Goal: Task Accomplishment & Management: Use online tool/utility

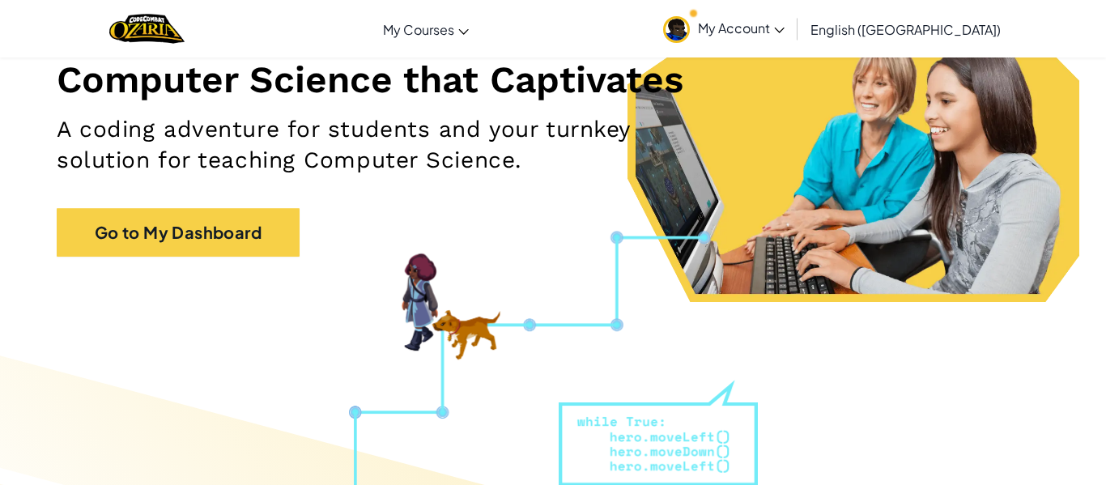
scroll to position [210, 0]
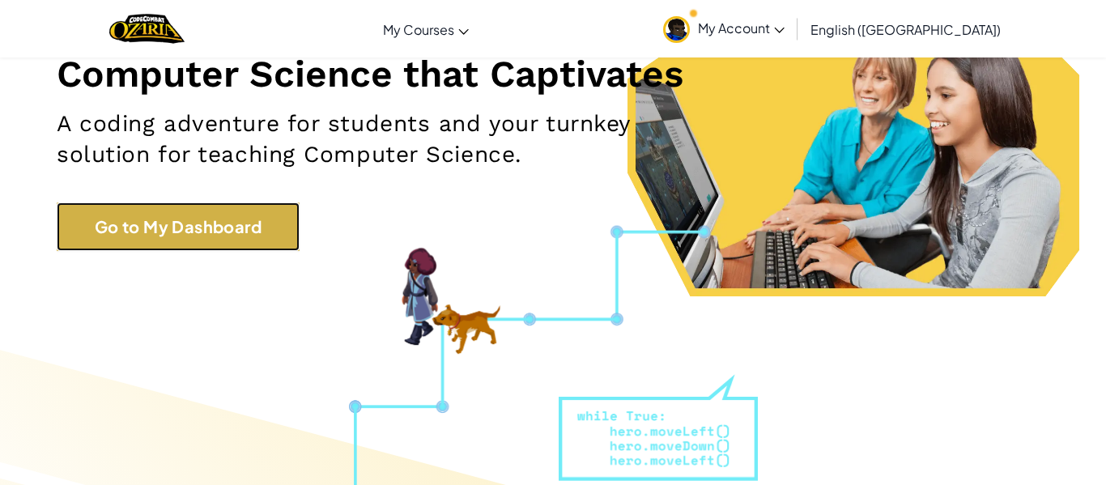
click at [186, 215] on link "Go to My Dashboard" at bounding box center [178, 226] width 243 height 49
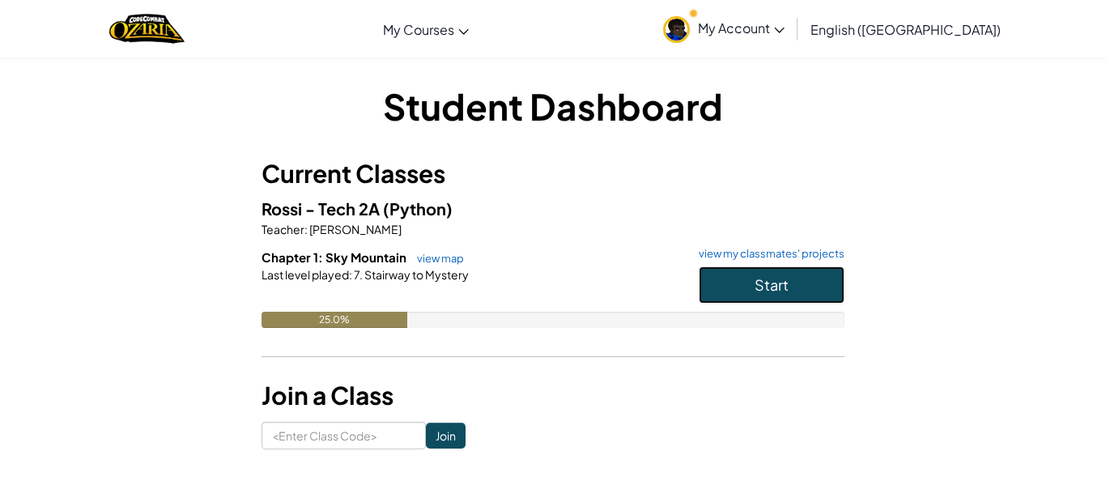
click at [740, 277] on button "Start" at bounding box center [772, 284] width 146 height 37
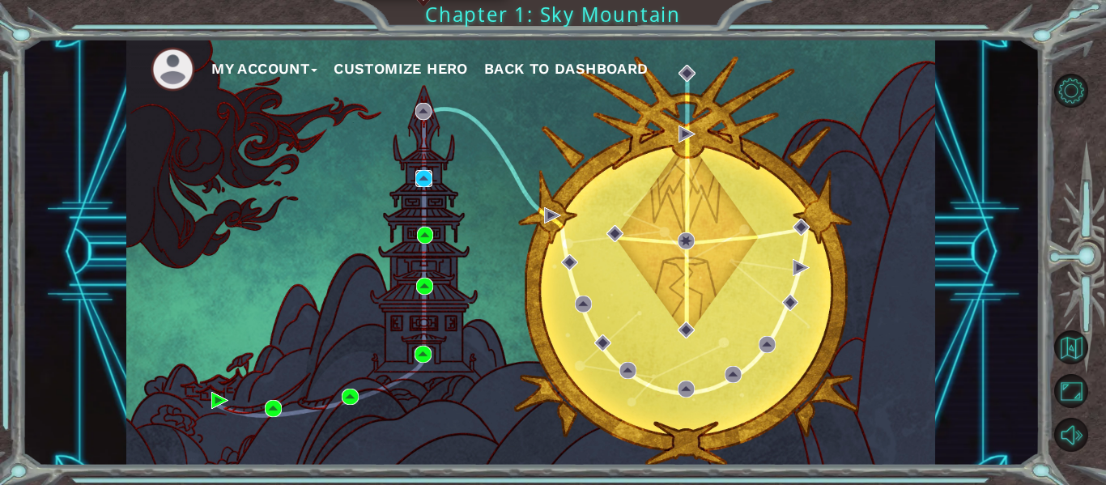
click at [415, 179] on img at bounding box center [423, 178] width 17 height 17
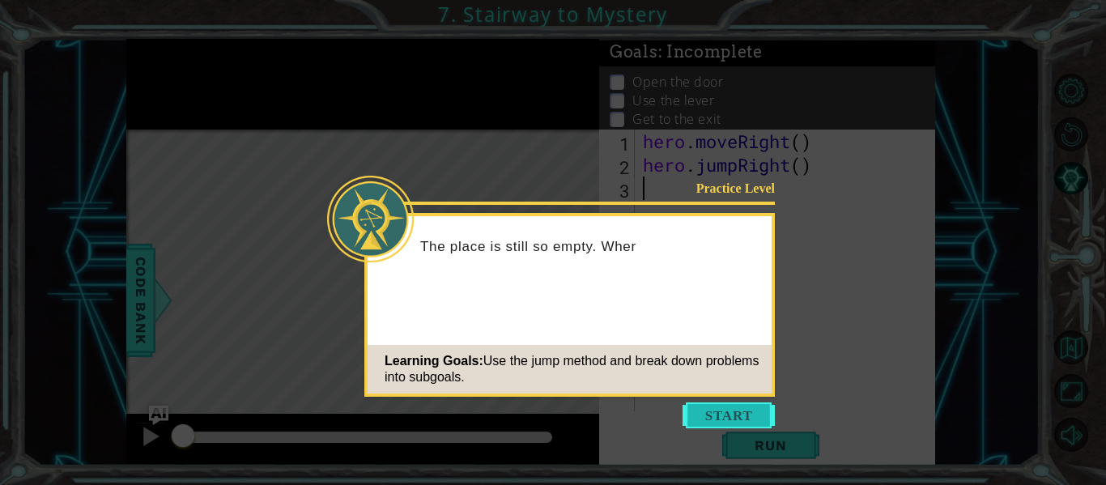
click at [713, 411] on button "Start" at bounding box center [729, 416] width 92 height 26
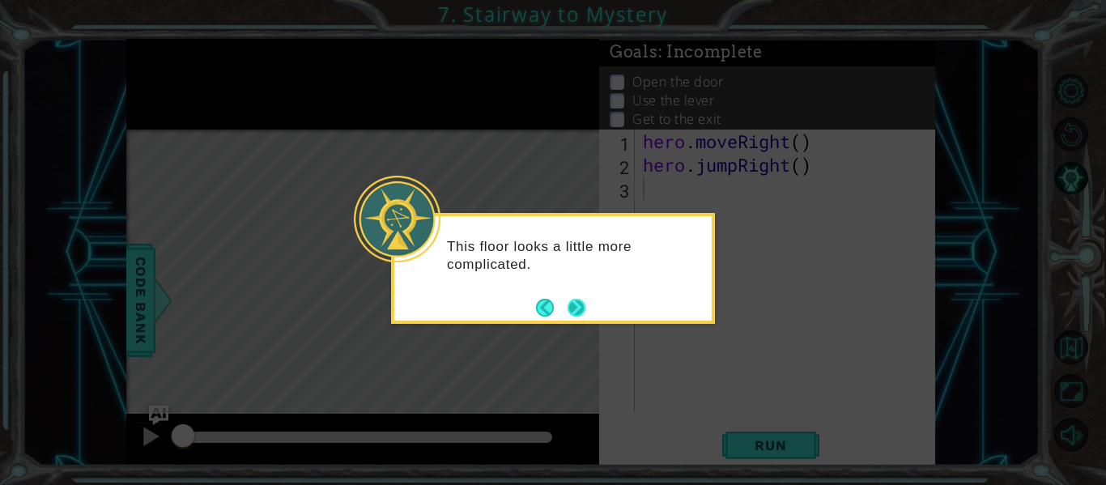
click at [577, 305] on button "Next" at bounding box center [577, 308] width 18 height 18
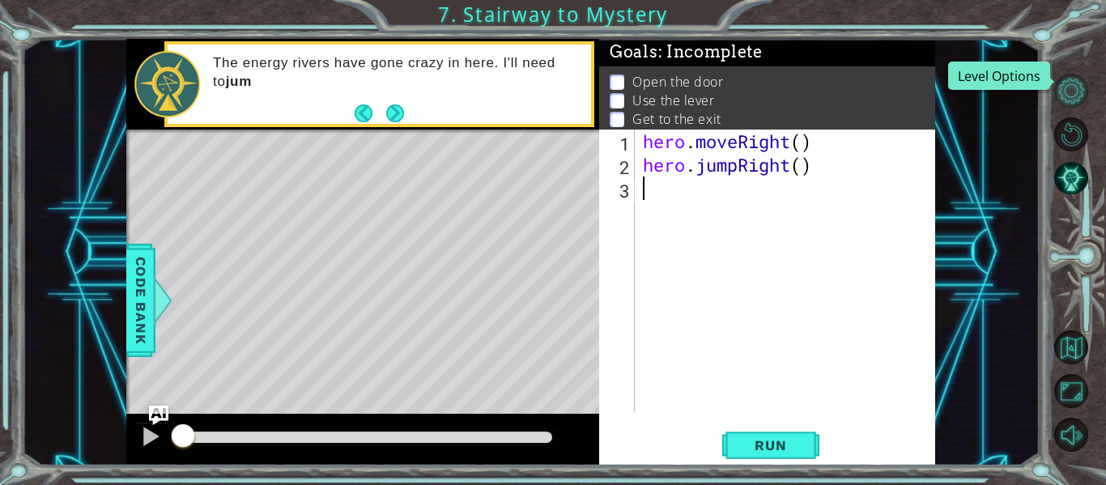
click at [1074, 90] on button "Level Options" at bounding box center [1071, 91] width 34 height 34
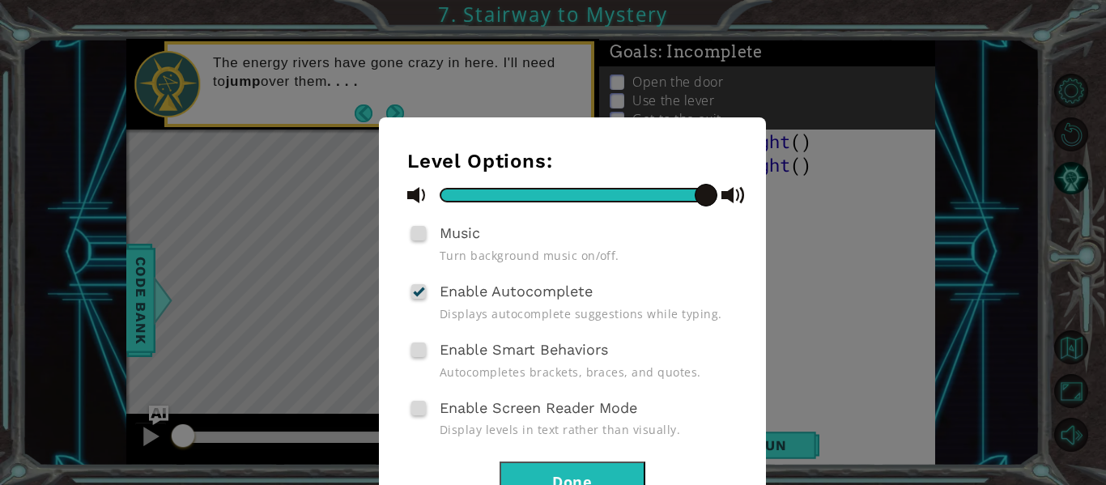
drag, startPoint x: 716, startPoint y: 202, endPoint x: 587, endPoint y: 203, distance: 128.8
click at [587, 203] on div at bounding box center [572, 195] width 330 height 20
drag, startPoint x: 704, startPoint y: 195, endPoint x: 341, endPoint y: 185, distance: 363.0
click at [341, 185] on div "Level Options: Music Turn background music on/off. Enable Autocomplete Displays…" at bounding box center [553, 242] width 1106 height 485
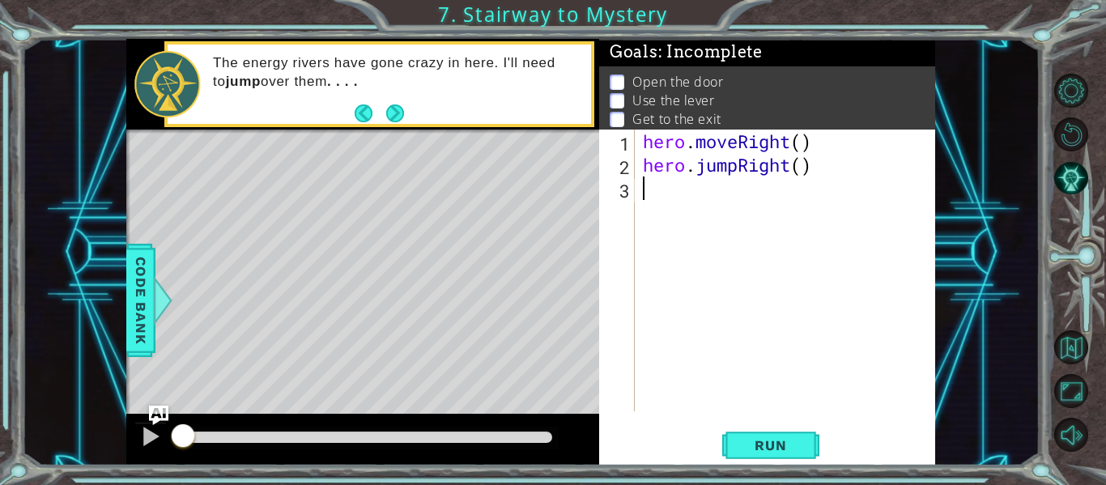
click at [802, 145] on div "hero . moveRight ( ) hero . jumpRight ( )" at bounding box center [790, 294] width 300 height 329
type textarea "hero.moveRight()"
click at [735, 452] on button "Run" at bounding box center [770, 445] width 97 height 33
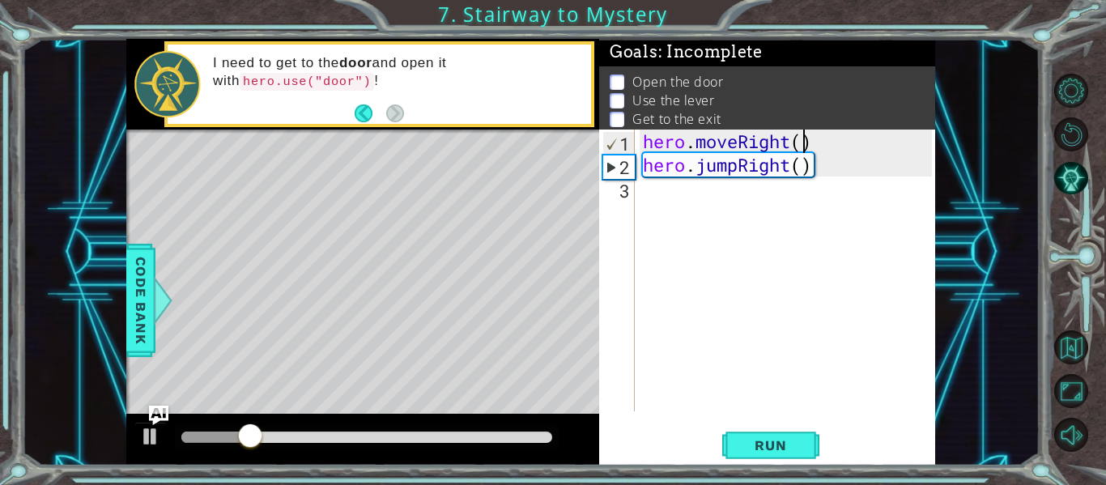
click at [650, 191] on div "hero . moveRight ( ) hero . jumpRight ( )" at bounding box center [790, 294] width 300 height 329
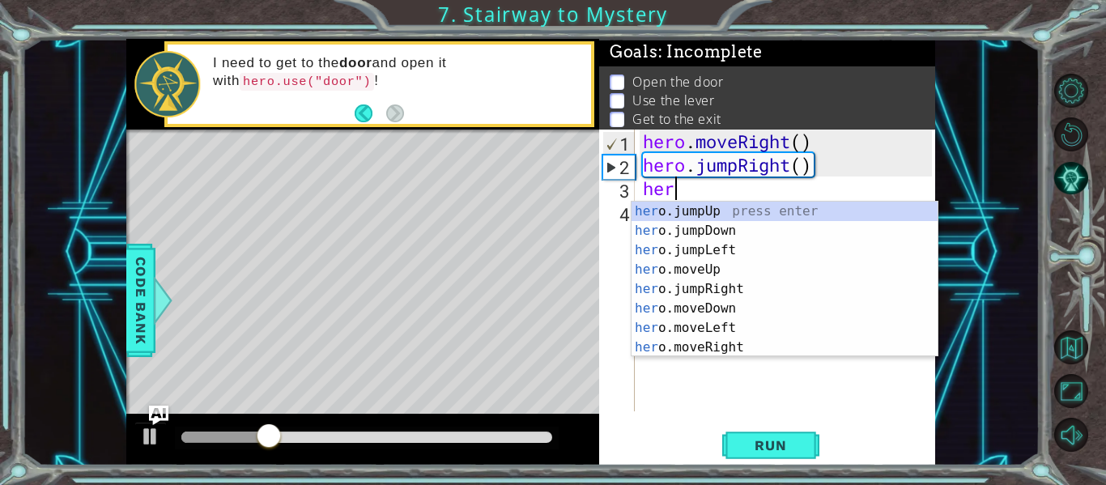
scroll to position [0, 1]
type textarea "hero"
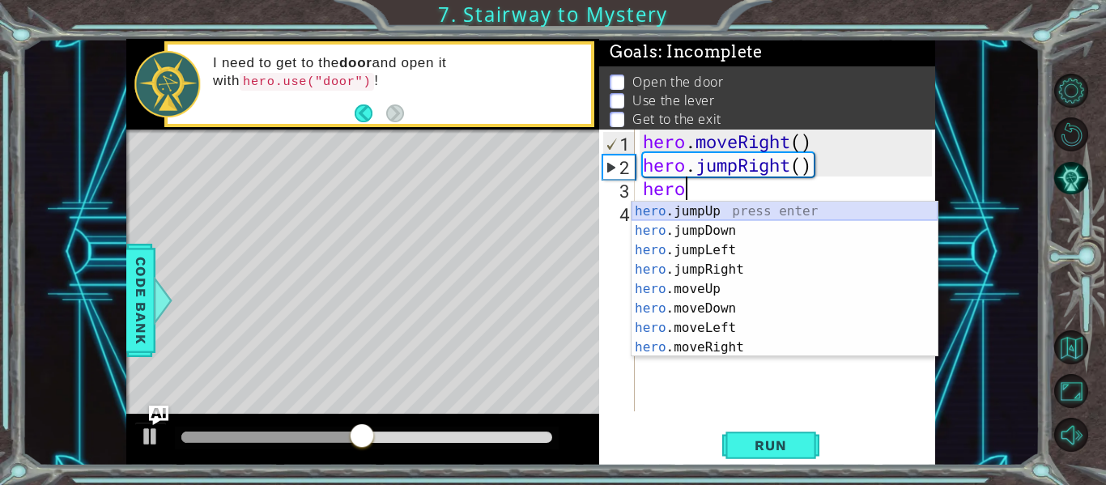
click at [701, 205] on div "hero .jumpUp press enter hero .jumpDown press enter hero .jumpLeft press enter …" at bounding box center [785, 299] width 306 height 194
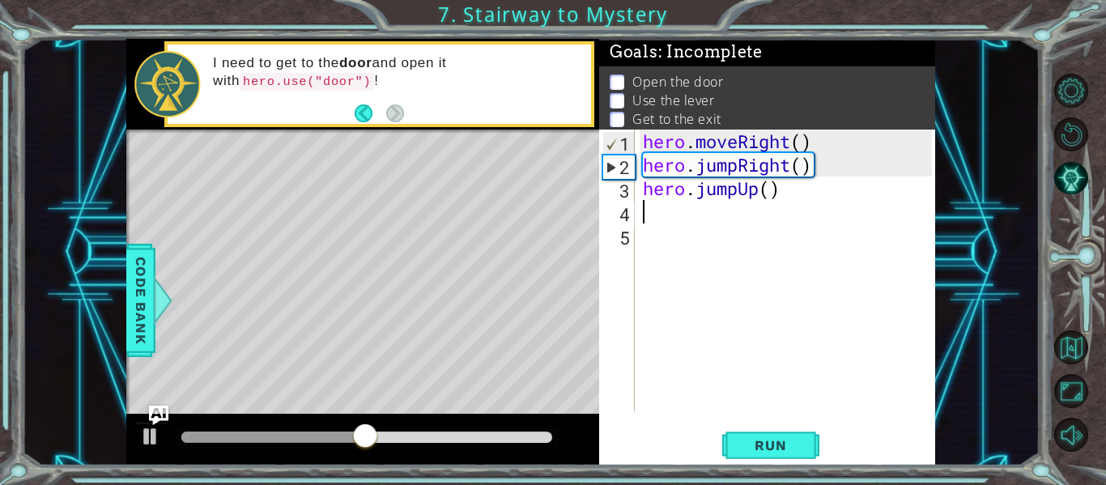
scroll to position [0, 0]
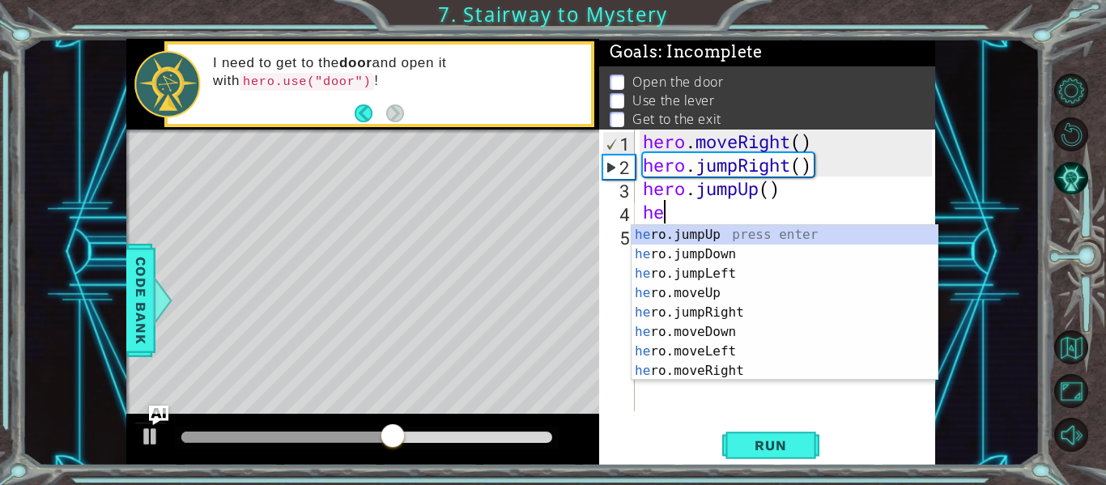
type textarea "her"
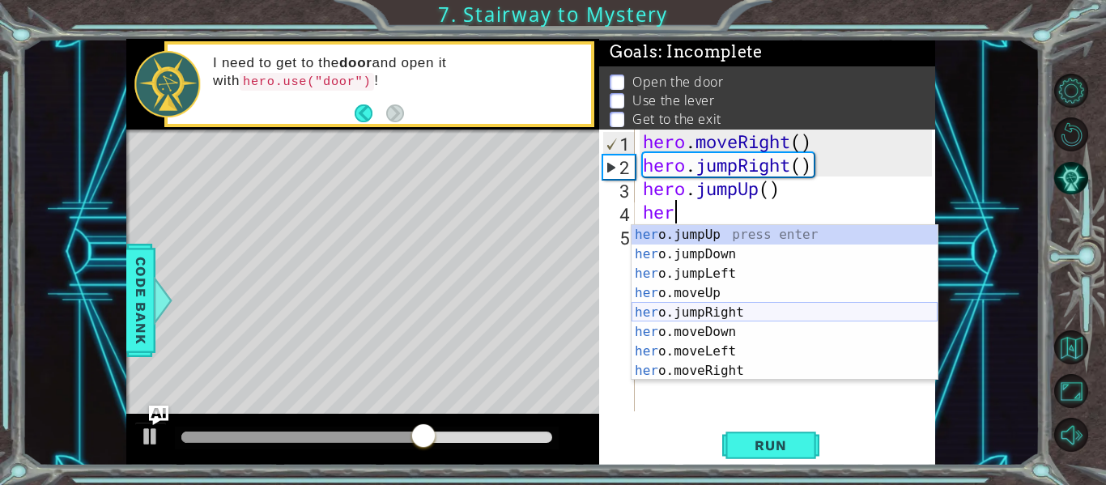
click at [719, 313] on div "her o.jumpUp press enter her o.jumpDown press enter her o.jumpLeft press enter …" at bounding box center [785, 322] width 306 height 194
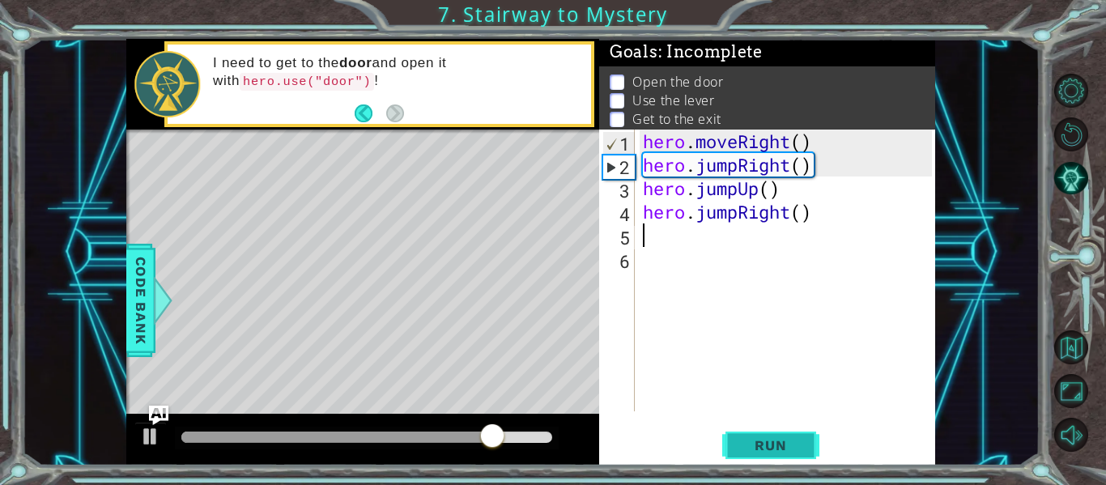
click at [777, 437] on span "Run" at bounding box center [771, 445] width 64 height 16
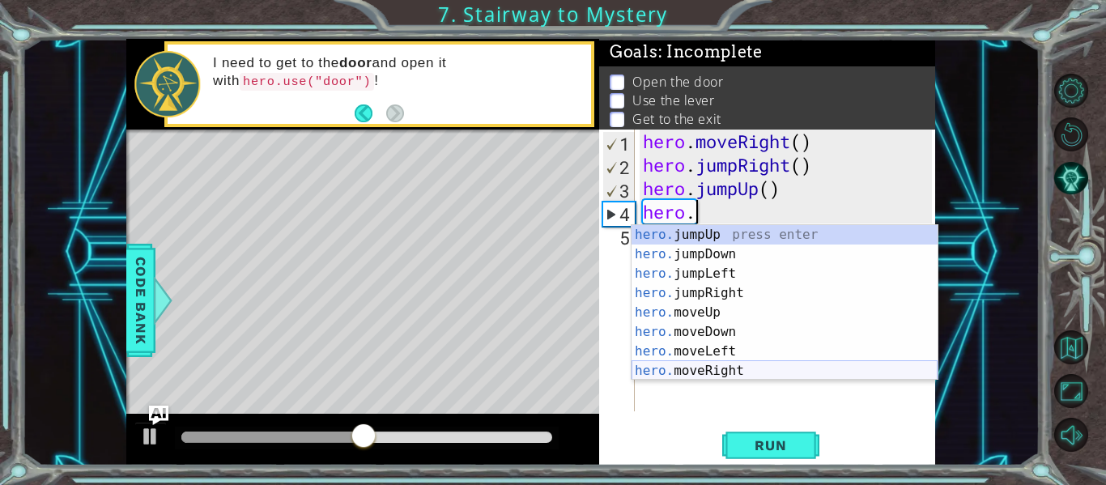
click at [738, 367] on div "hero. jumpUp press enter hero. jumpDown press enter hero. jumpLeft press enter …" at bounding box center [785, 322] width 306 height 194
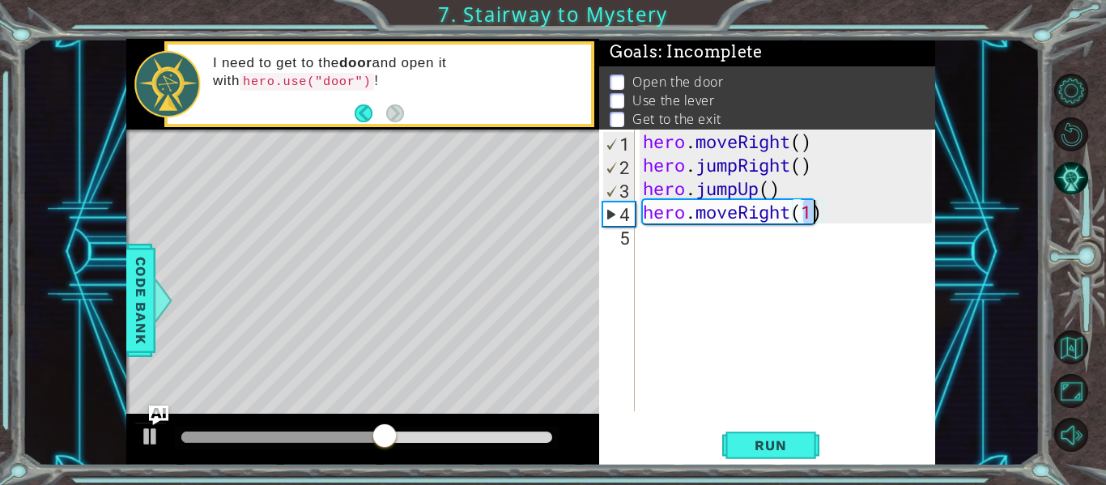
click at [756, 185] on div "hero . moveRight ( ) hero . jumpRight ( ) hero . jumpUp ( ) hero . moveRight ( …" at bounding box center [790, 294] width 300 height 329
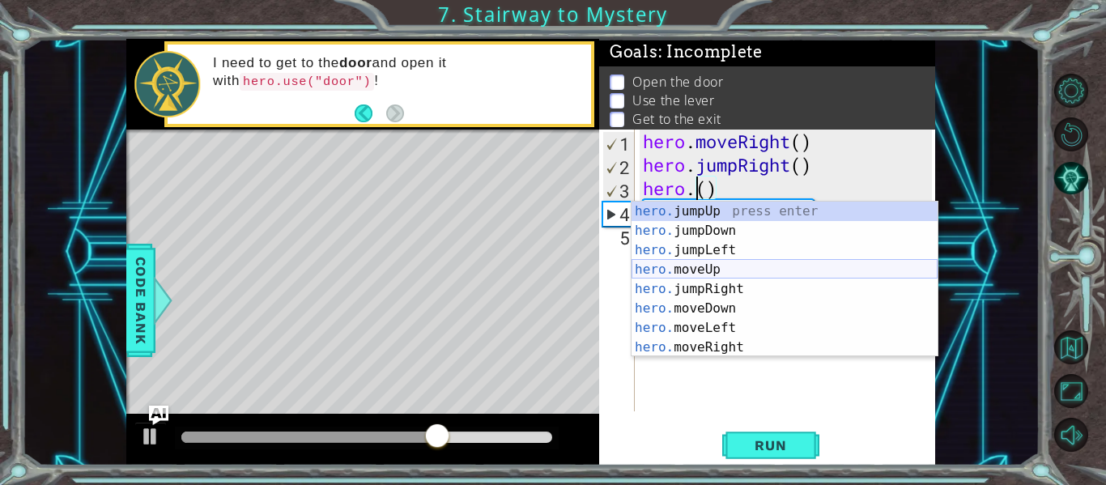
click at [723, 270] on div "hero. jumpUp press enter hero. jumpDown press enter hero. jumpLeft press enter …" at bounding box center [785, 299] width 306 height 194
type textarea "hero.moveUp(1)"
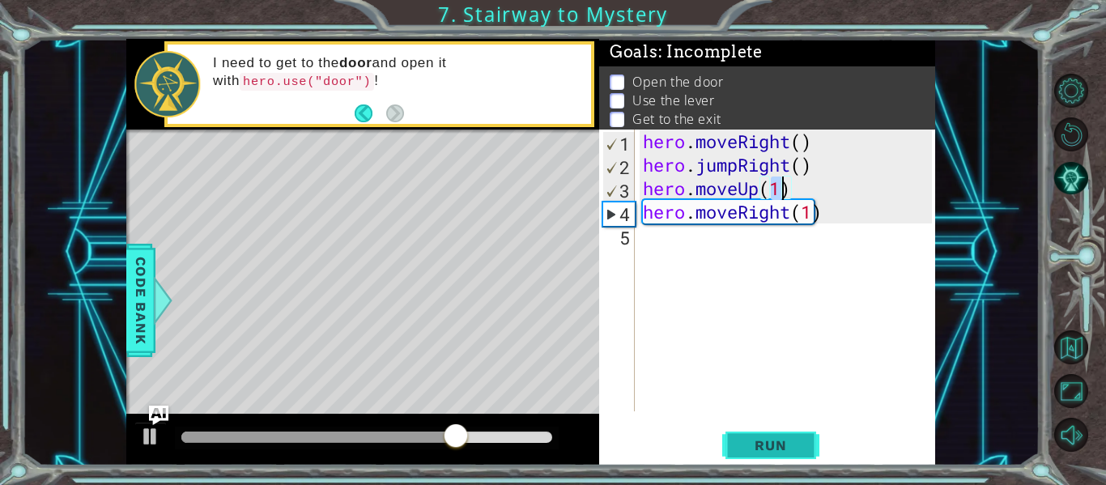
click at [776, 441] on span "Run" at bounding box center [771, 445] width 64 height 16
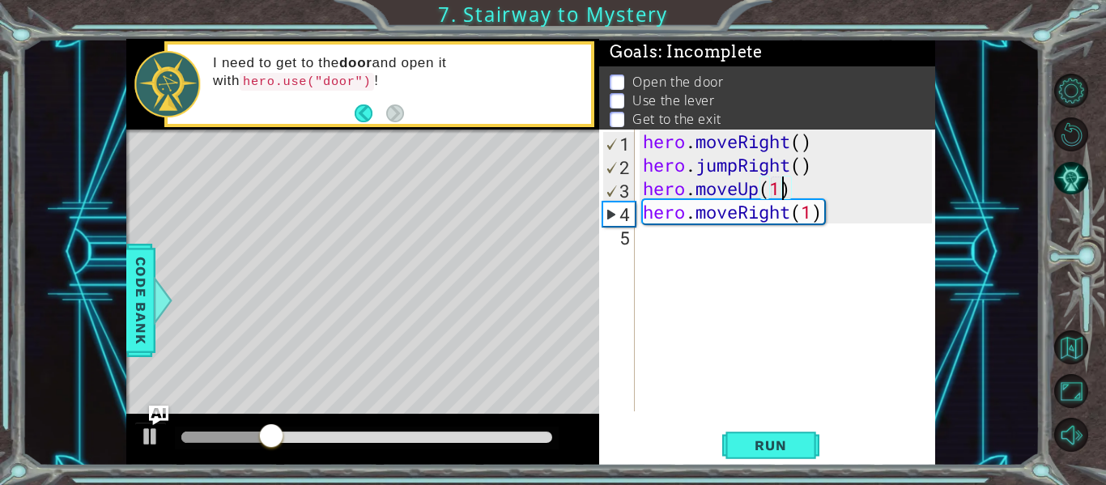
click at [675, 240] on div "hero . moveRight ( ) hero . jumpRight ( ) hero . moveUp ( 1 ) hero . moveRight …" at bounding box center [790, 294] width 300 height 329
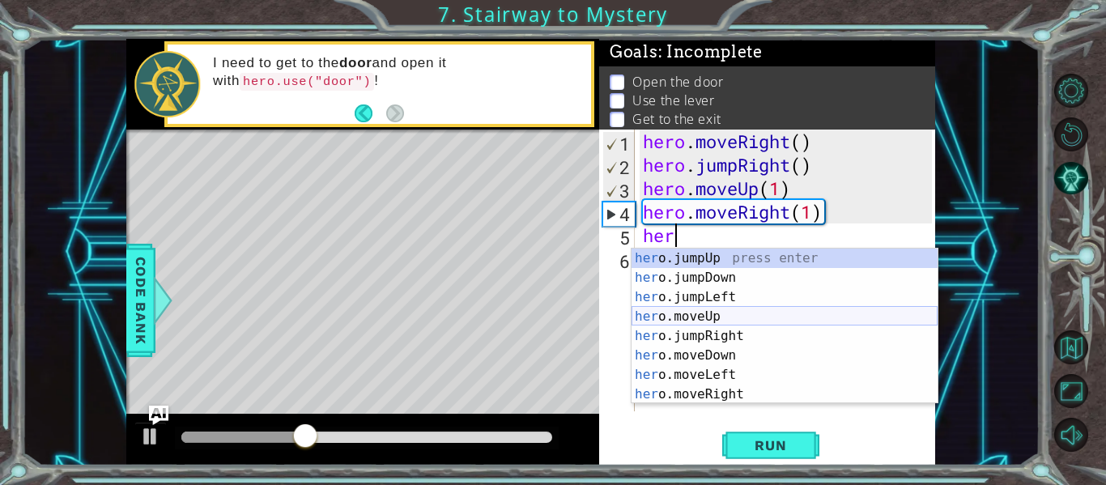
scroll to position [19, 0]
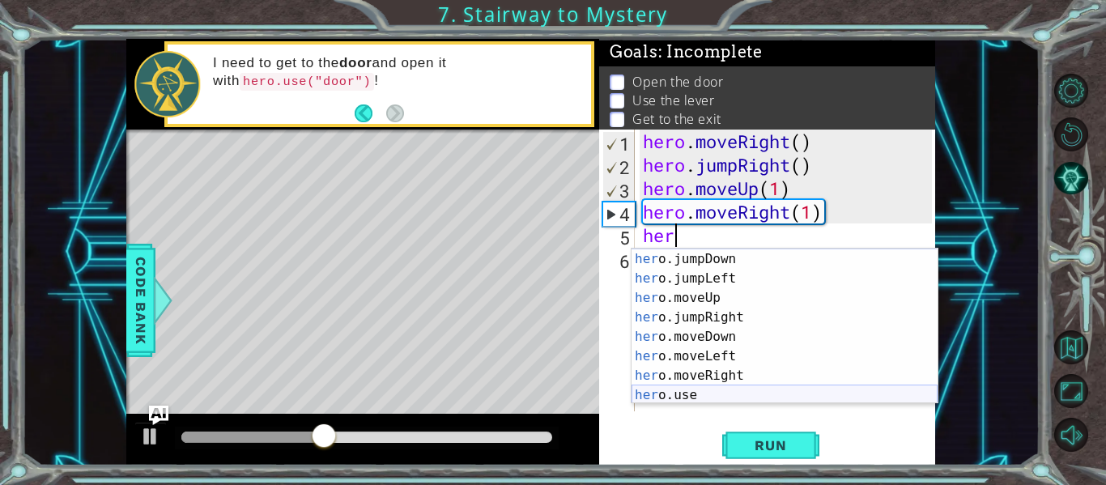
click at [688, 395] on div "her o.jumpUp press enter her o.jumpDown press enter her o.jumpLeft press enter …" at bounding box center [785, 327] width 306 height 194
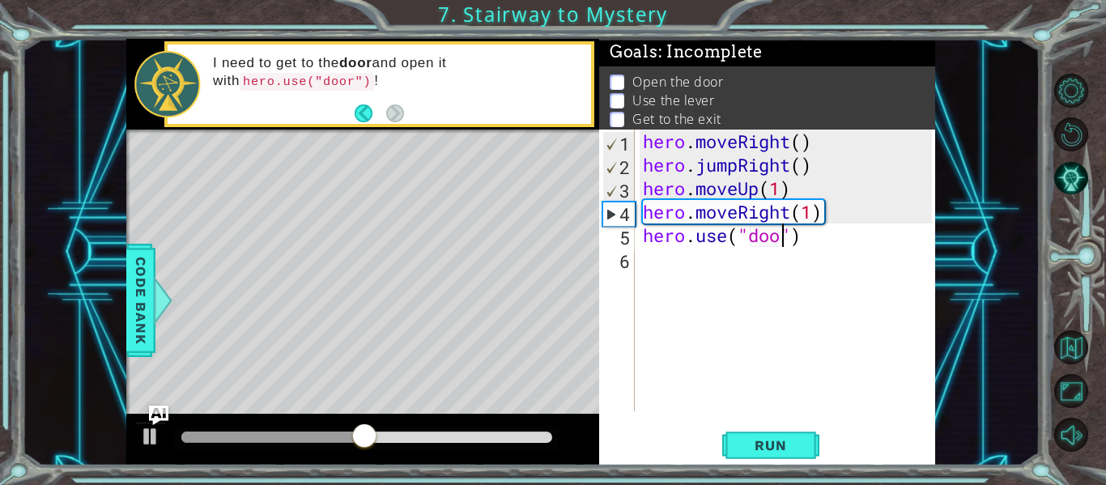
type textarea "hero.use("door")"
click at [732, 273] on div "hero . moveRight ( ) hero . jumpRight ( ) hero . moveUp ( 1 ) hero . moveRight …" at bounding box center [790, 294] width 300 height 329
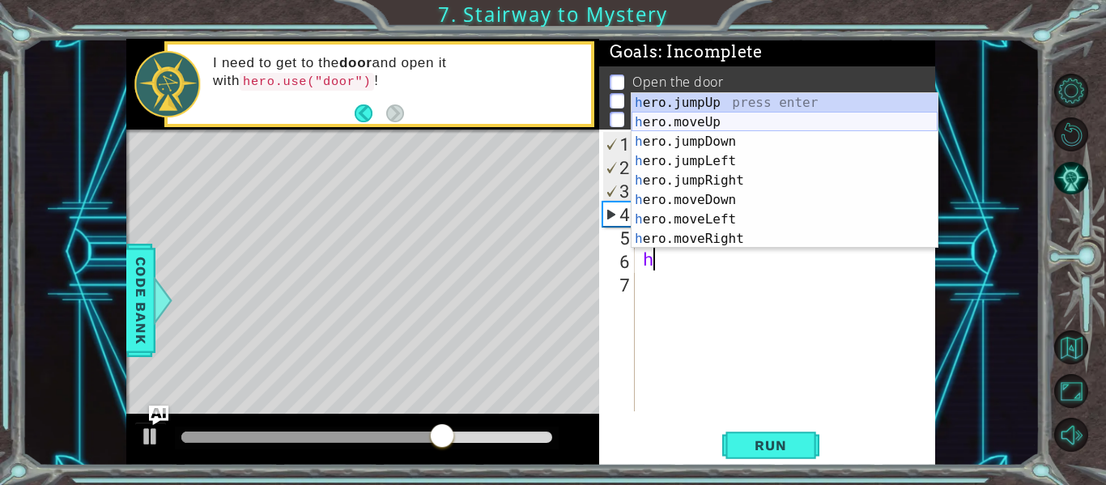
click at [751, 116] on div "h ero.jumpUp press enter h ero.moveUp press enter h ero.jumpDown press enter h …" at bounding box center [785, 190] width 306 height 194
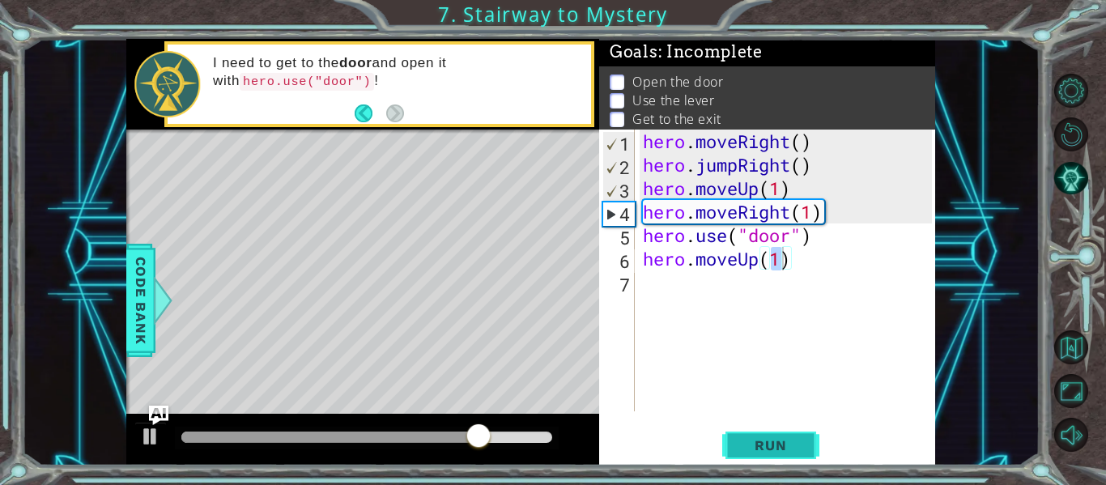
click at [762, 451] on span "Run" at bounding box center [771, 445] width 64 height 16
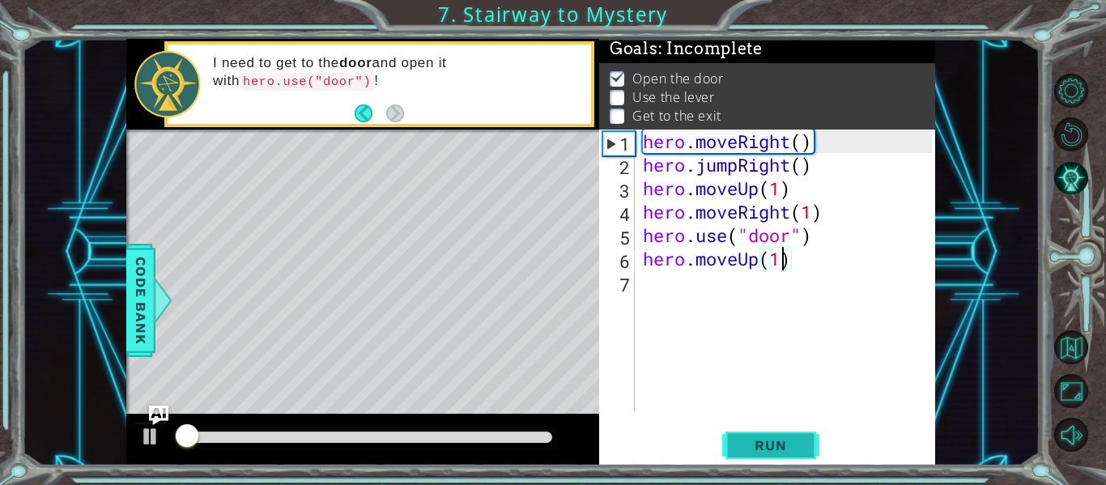
scroll to position [4, 0]
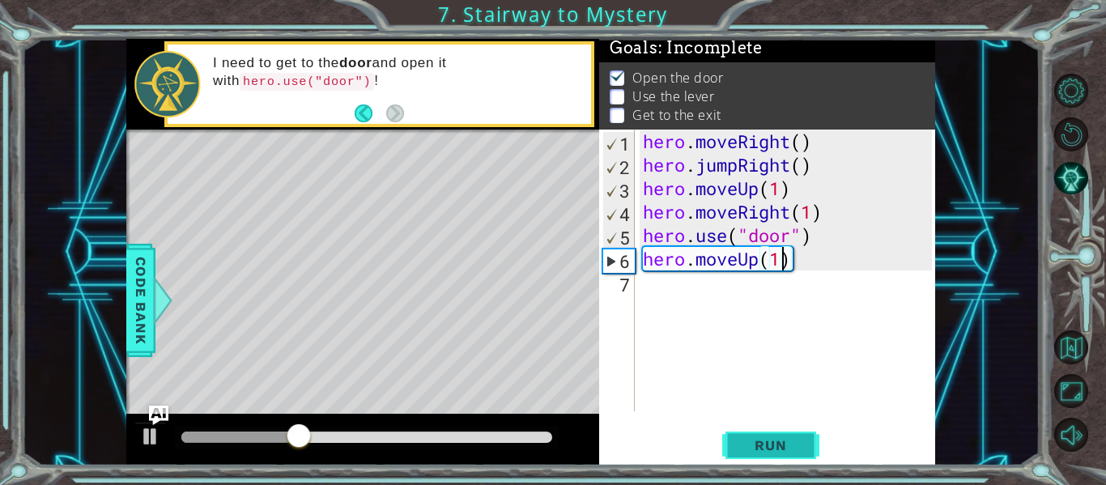
type textarea "hero.moveUp(2)"
click at [691, 302] on div "hero . moveRight ( ) hero . jumpRight ( ) hero . moveUp ( 1 ) hero . moveRight …" at bounding box center [790, 294] width 300 height 329
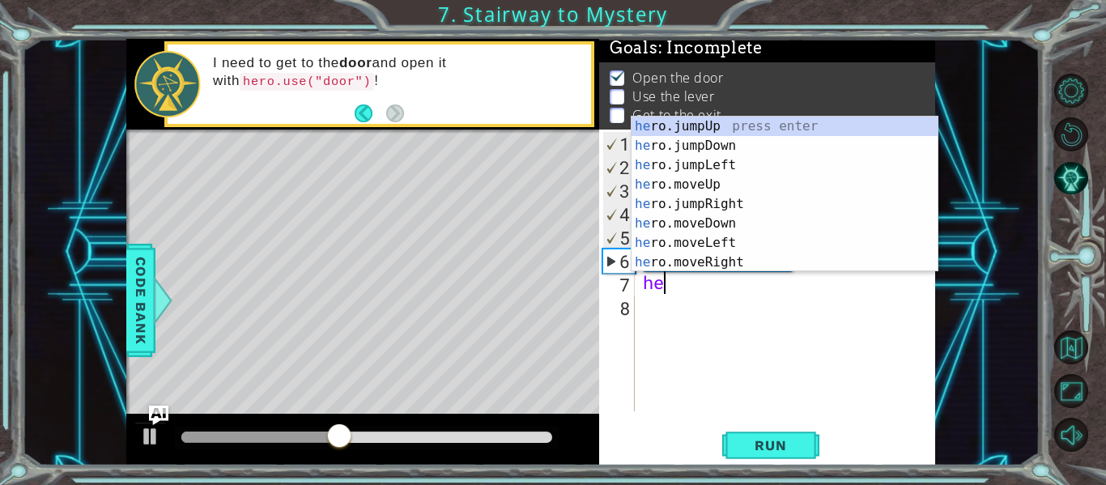
scroll to position [0, 1]
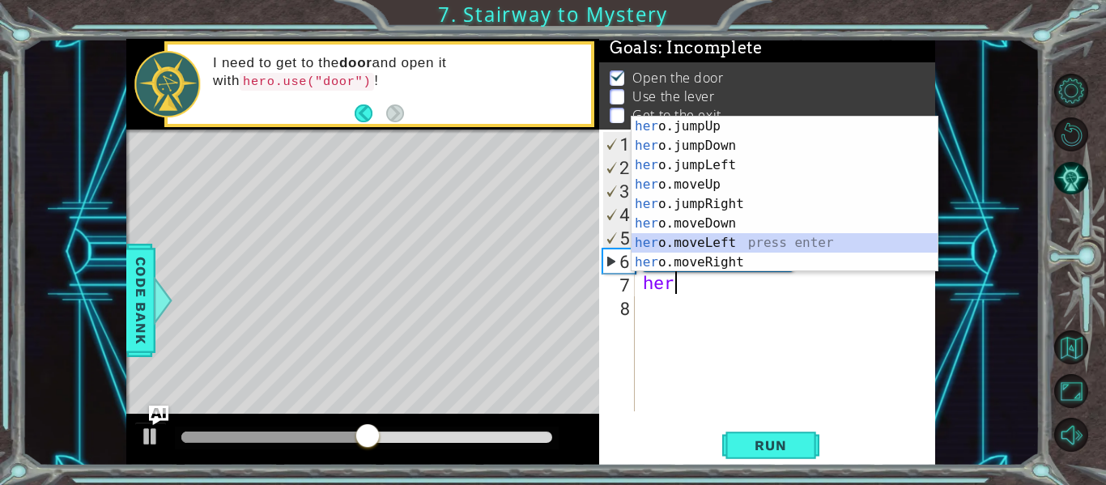
click at [712, 245] on div "her o.jumpUp press enter her o.jumpDown press enter her o.jumpLeft press enter …" at bounding box center [785, 214] width 306 height 194
type textarea "hero.moveLeft(1)"
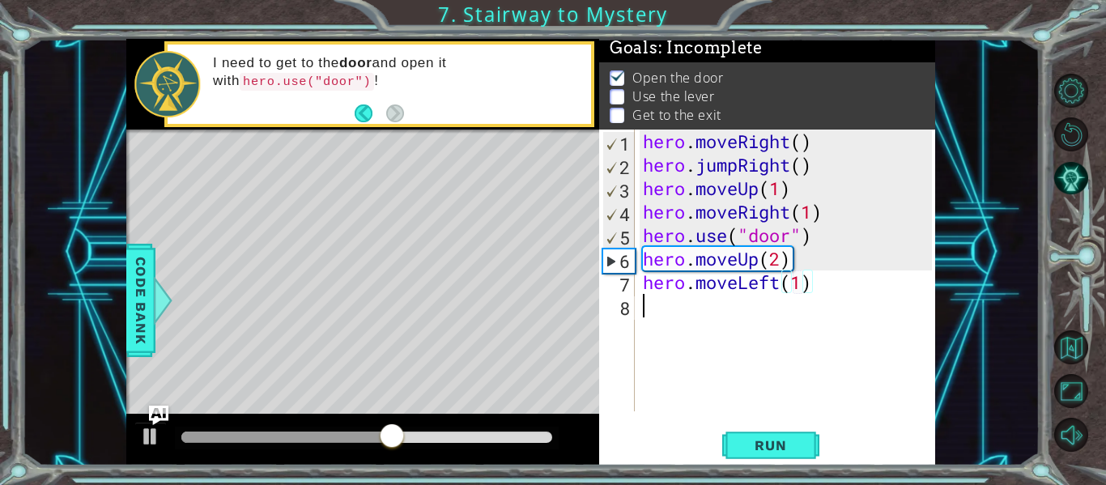
click at [682, 308] on div "hero . moveRight ( ) hero . jumpRight ( ) hero . moveUp ( 1 ) hero . moveRight …" at bounding box center [790, 294] width 300 height 329
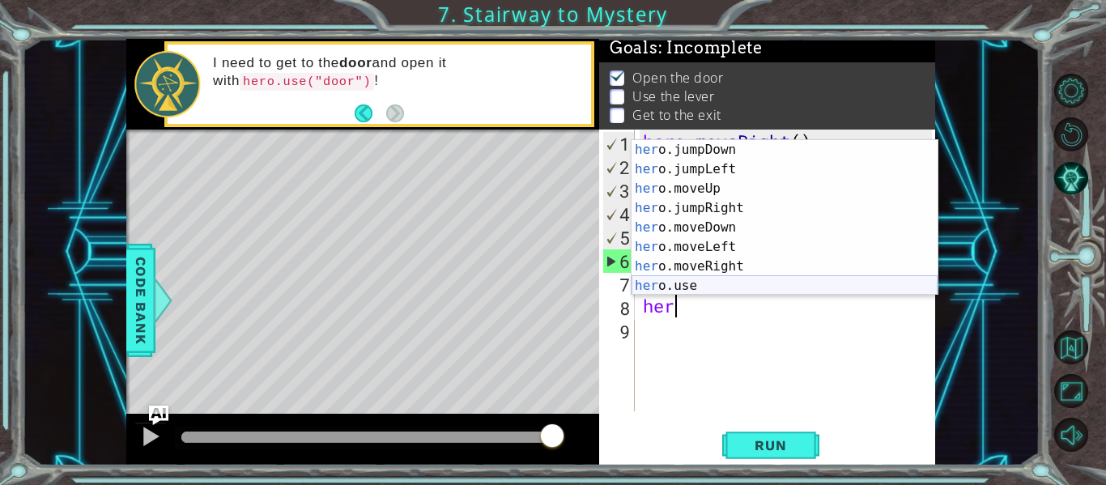
scroll to position [19, 0]
click at [722, 279] on div "her o.jumpDown press enter her o.jumpLeft press enter her o.moveUp press enter …" at bounding box center [785, 237] width 306 height 194
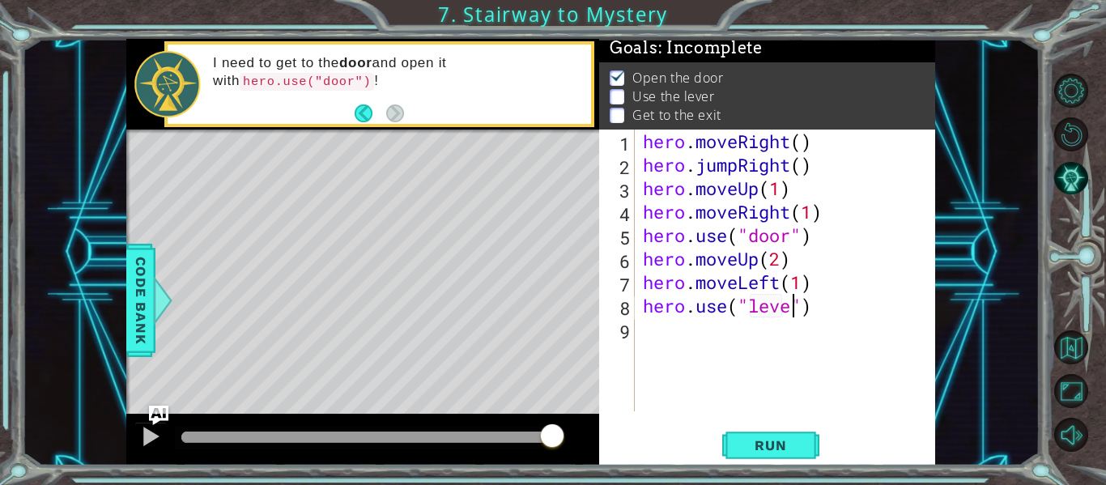
scroll to position [0, 7]
type textarea "hero.use("lever")"
click at [699, 334] on div "hero . moveRight ( ) hero . jumpRight ( ) hero . moveUp ( 1 ) hero . moveRight …" at bounding box center [790, 294] width 300 height 329
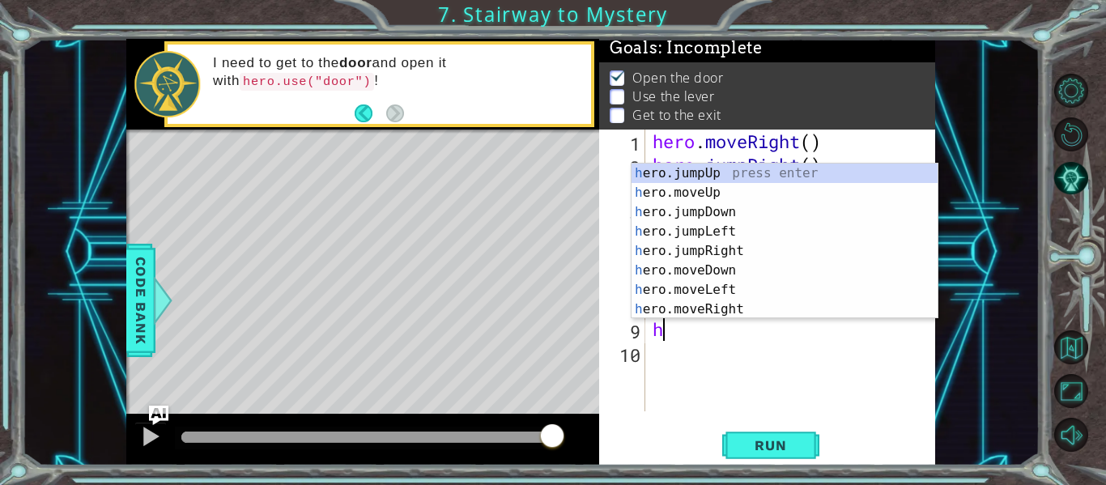
scroll to position [0, 0]
click at [722, 283] on div "h ero.jumpUp press enter h ero.moveUp press enter h ero.jumpDown press enter h …" at bounding box center [785, 261] width 306 height 194
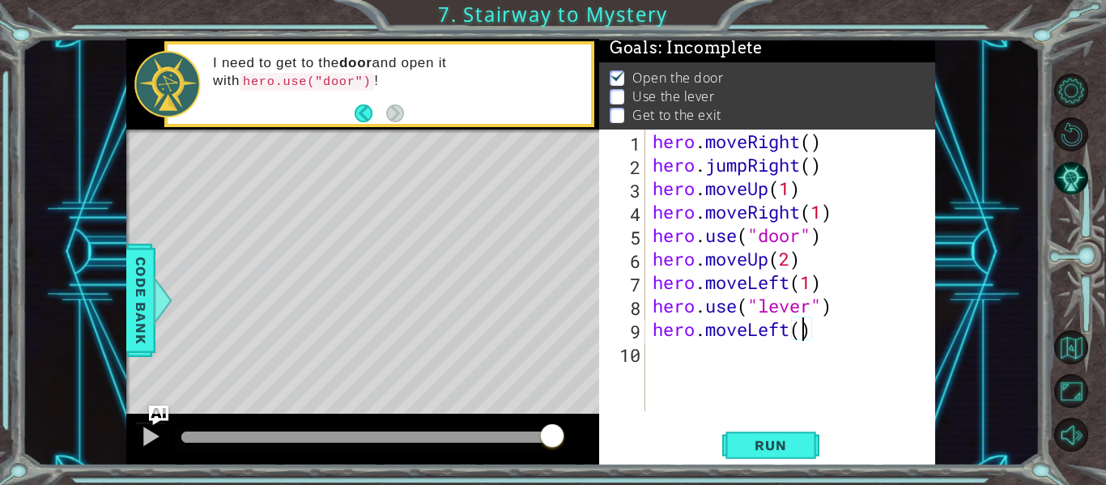
type textarea "hero.moveLeft(2)"
click at [684, 384] on div "hero . moveRight ( ) hero . jumpRight ( ) hero . moveUp ( 1 ) hero . moveRight …" at bounding box center [795, 294] width 291 height 329
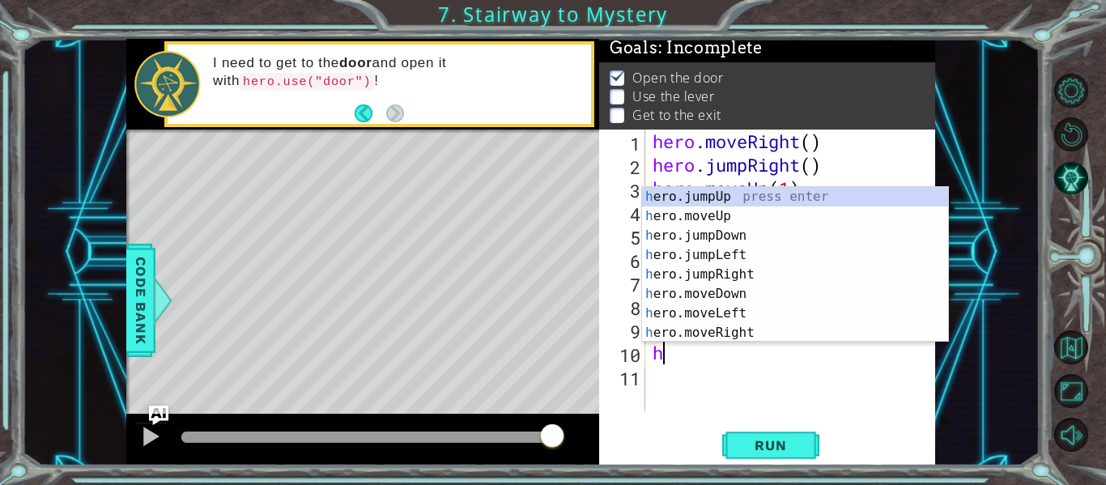
type textarea "he"
click at [756, 198] on div "he ro.jumpUp press enter he ro.jumpDown press enter he ro.jumpLeft press enter …" at bounding box center [795, 284] width 306 height 194
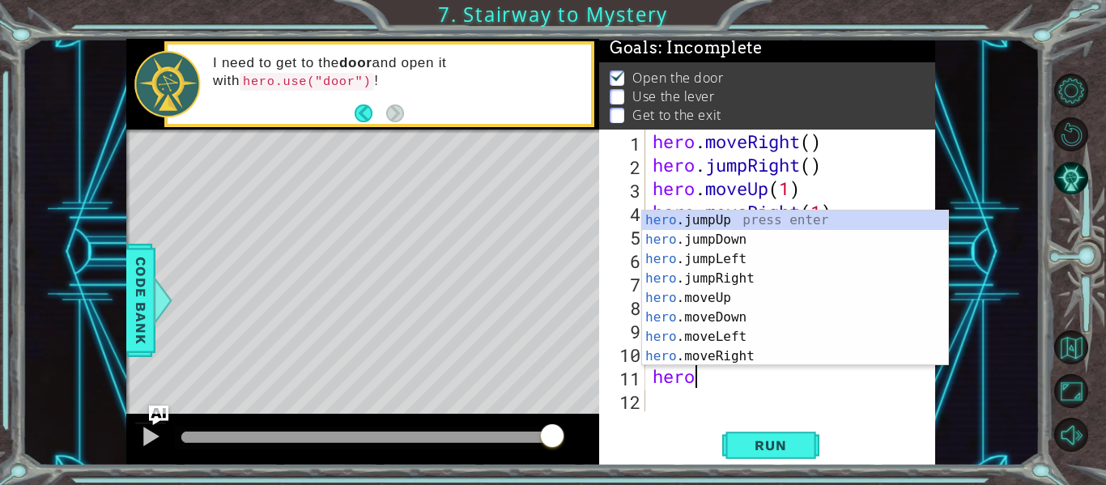
scroll to position [0, 2]
click at [752, 351] on div "hero. jumpUp press enter hero. jumpDown press enter hero. jumpLeft press enter …" at bounding box center [795, 308] width 306 height 194
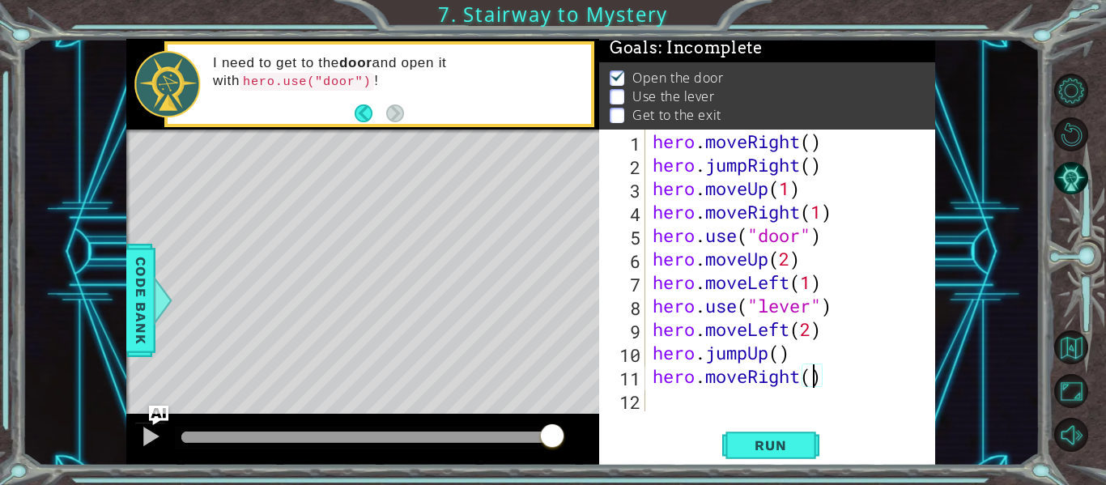
scroll to position [0, 7]
type textarea "hero.moveRight(2)"
click at [737, 446] on button "Run" at bounding box center [770, 445] width 97 height 33
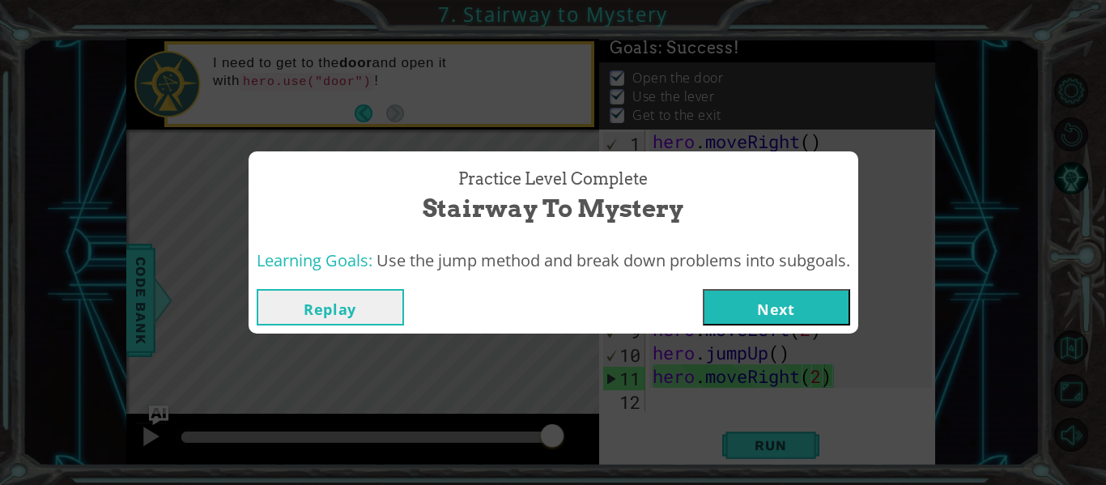
click at [763, 305] on button "Next" at bounding box center [776, 307] width 147 height 36
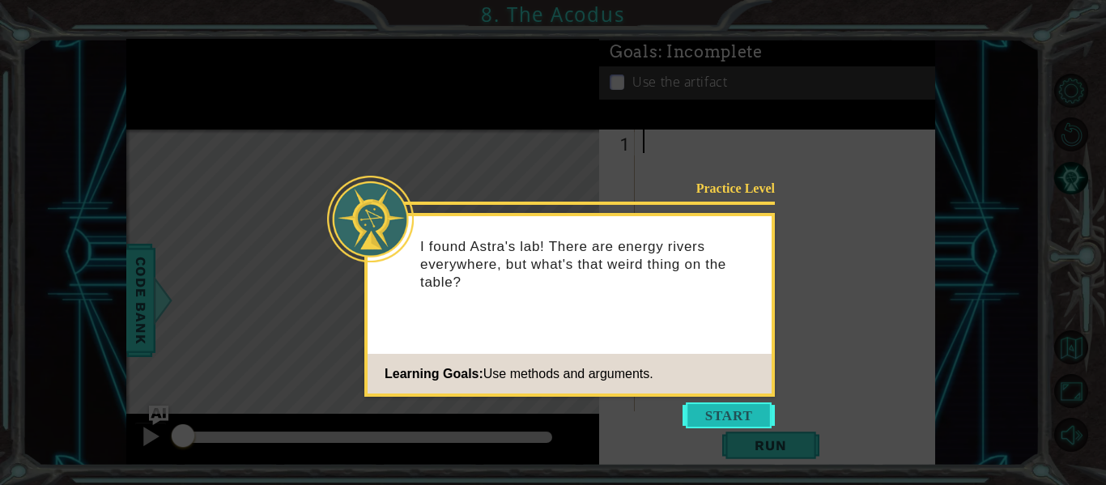
click at [740, 414] on button "Start" at bounding box center [729, 416] width 92 height 26
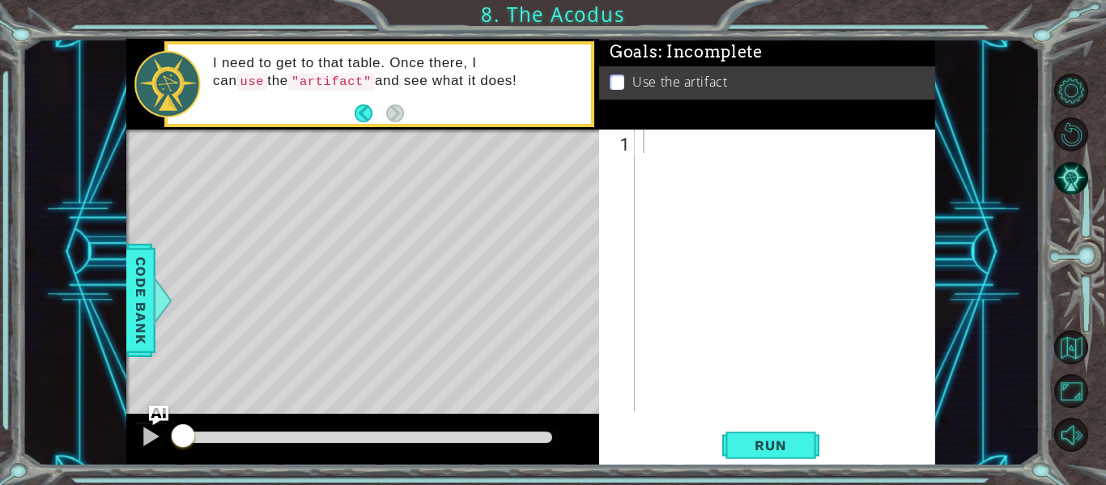
click at [909, 340] on div at bounding box center [790, 294] width 300 height 329
